Goal: Find specific page/section: Find specific page/section

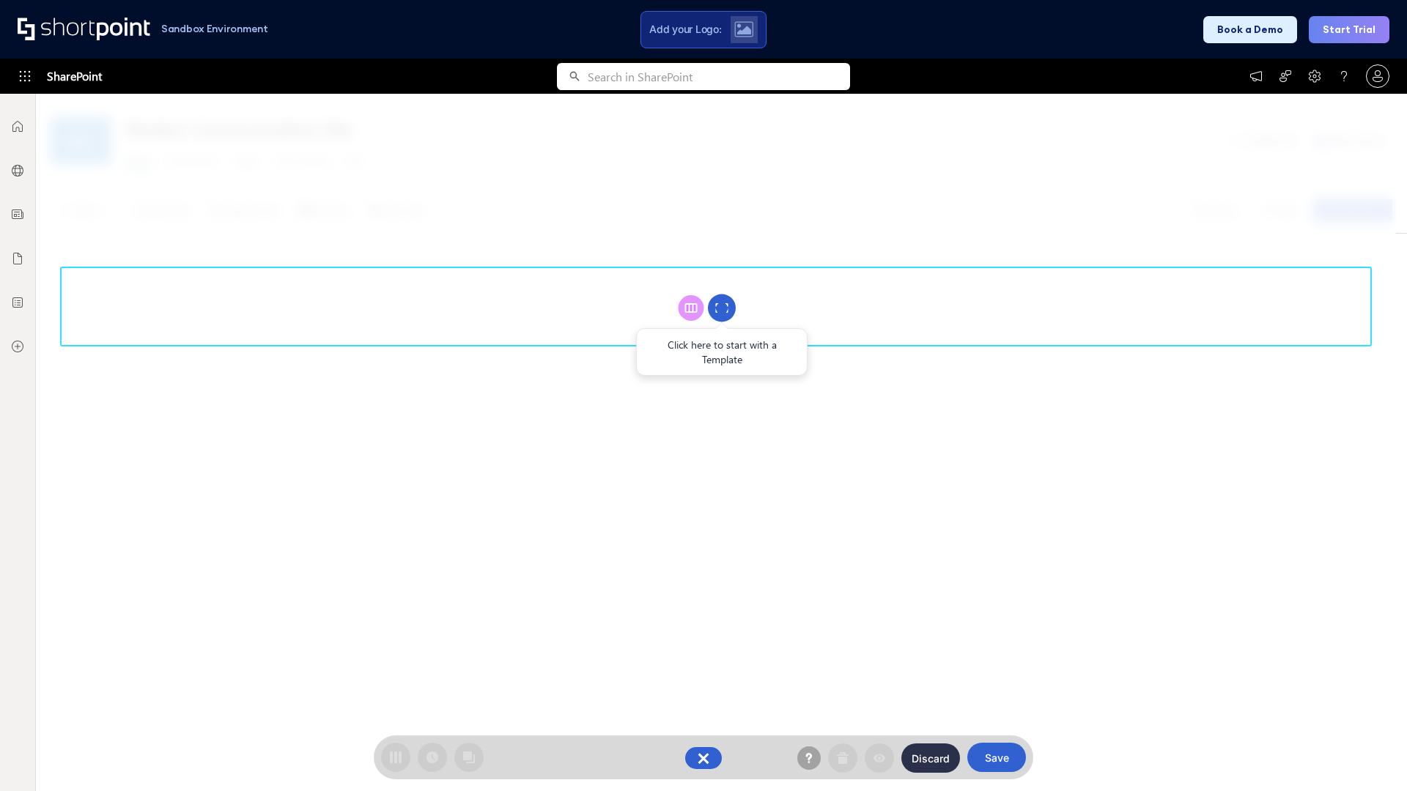
click at [722, 308] on circle at bounding box center [722, 309] width 28 height 28
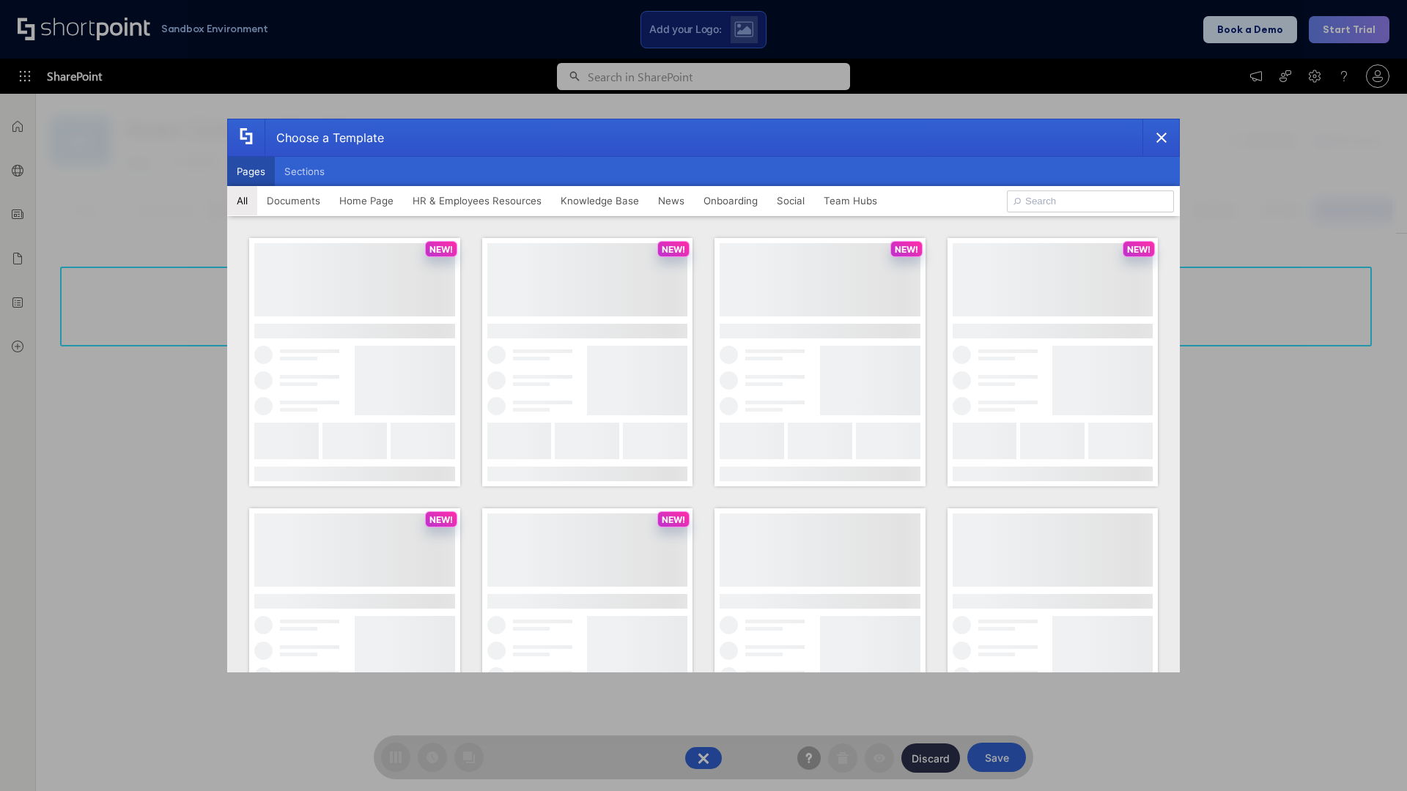
click at [251, 171] on button "Pages" at bounding box center [251, 171] width 48 height 29
type input "HR 6"
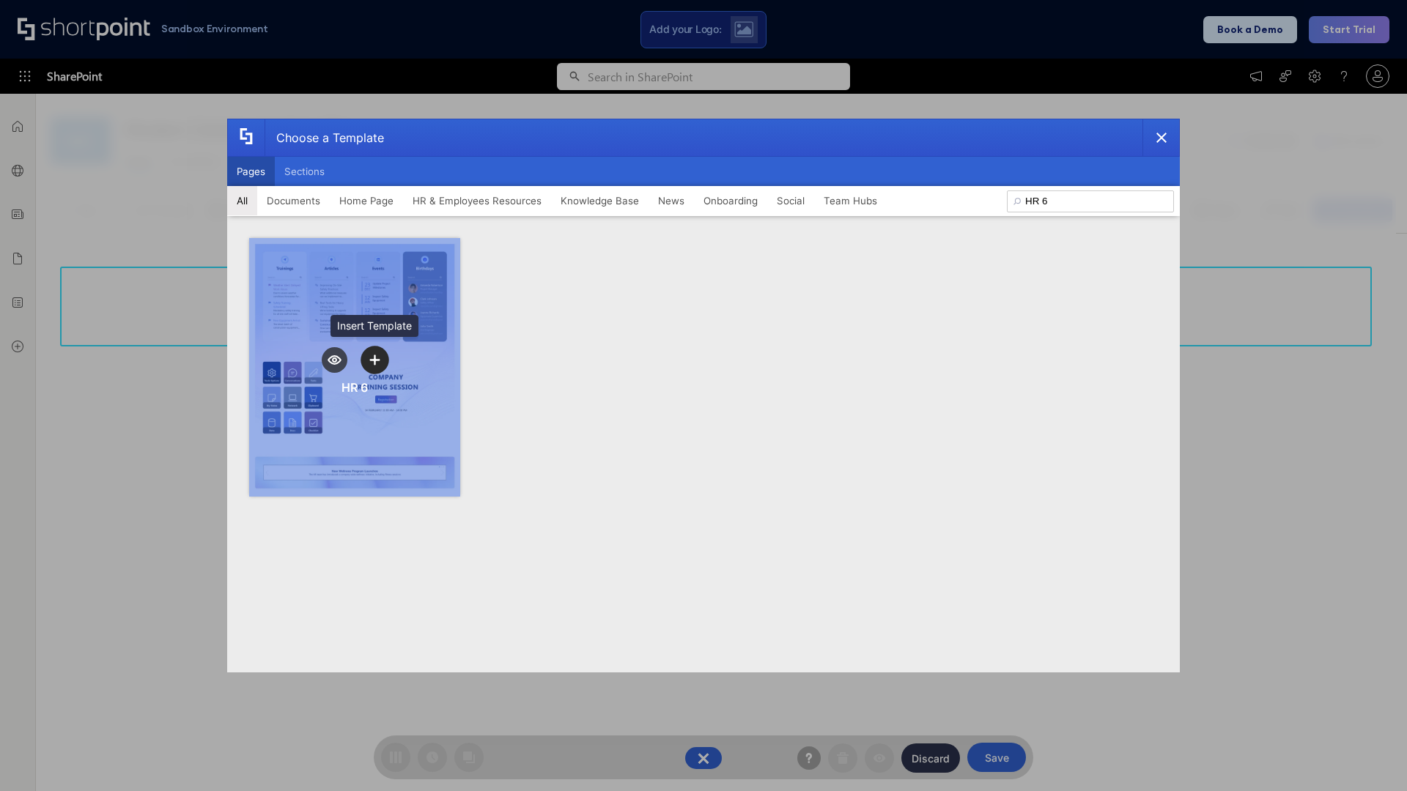
click at [374, 360] on icon "template selector" at bounding box center [374, 360] width 10 height 10
